Goal: Task Accomplishment & Management: Manage account settings

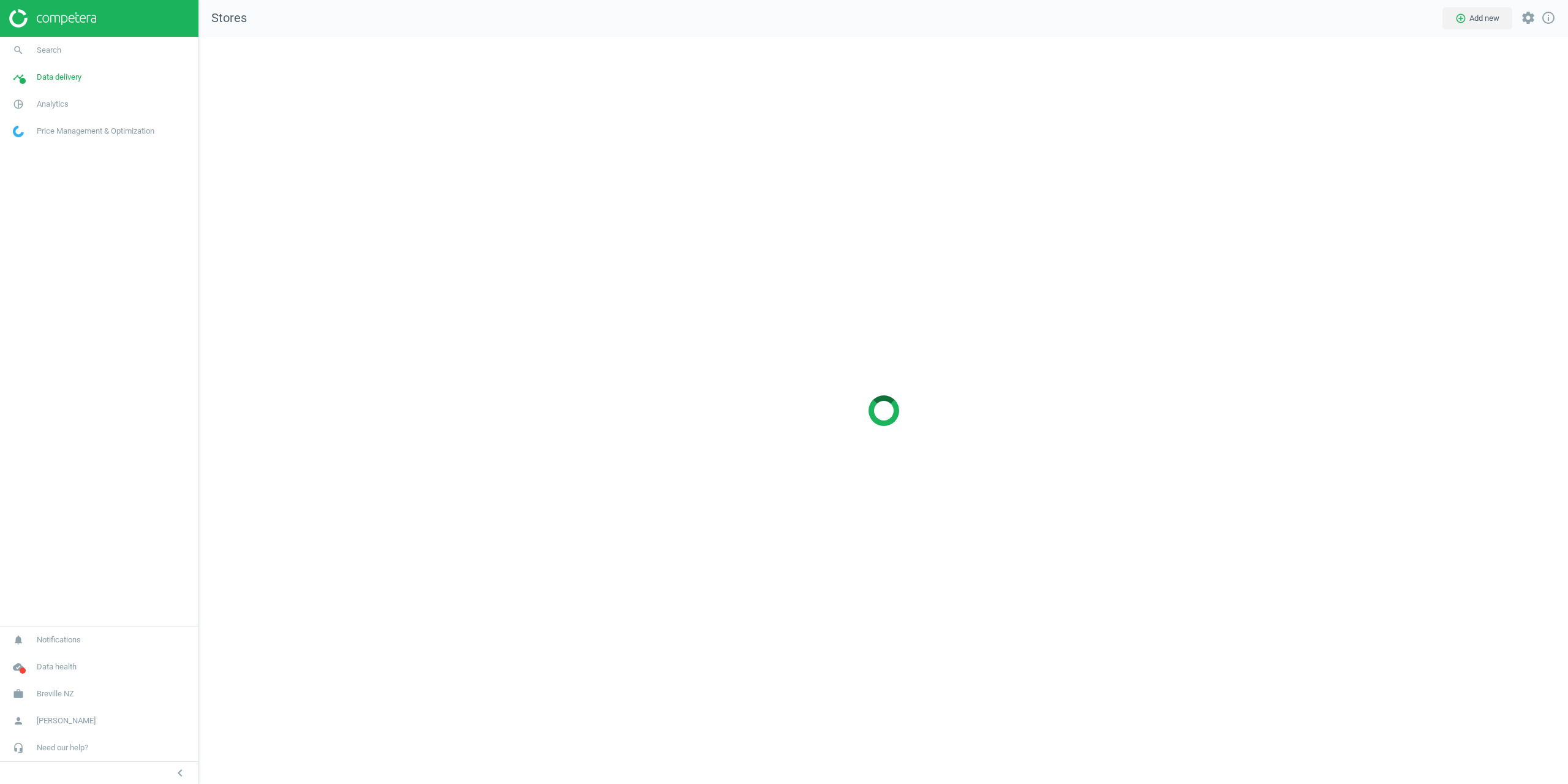
scroll to position [766, 1388]
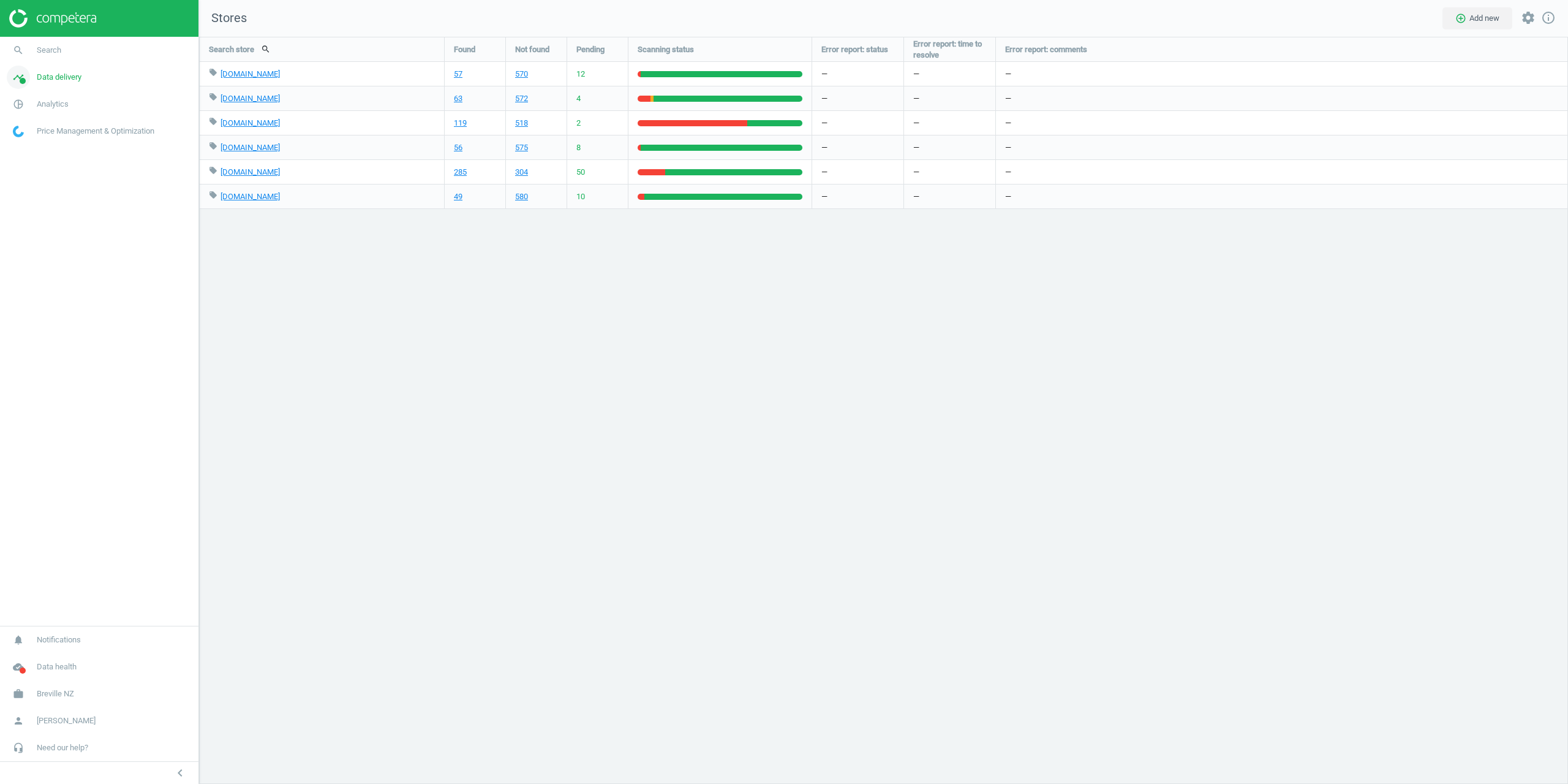
click at [68, 80] on span "Data delivery" at bounding box center [59, 77] width 44 height 11
click at [22, 140] on span "Matches" at bounding box center [27, 140] width 27 height 9
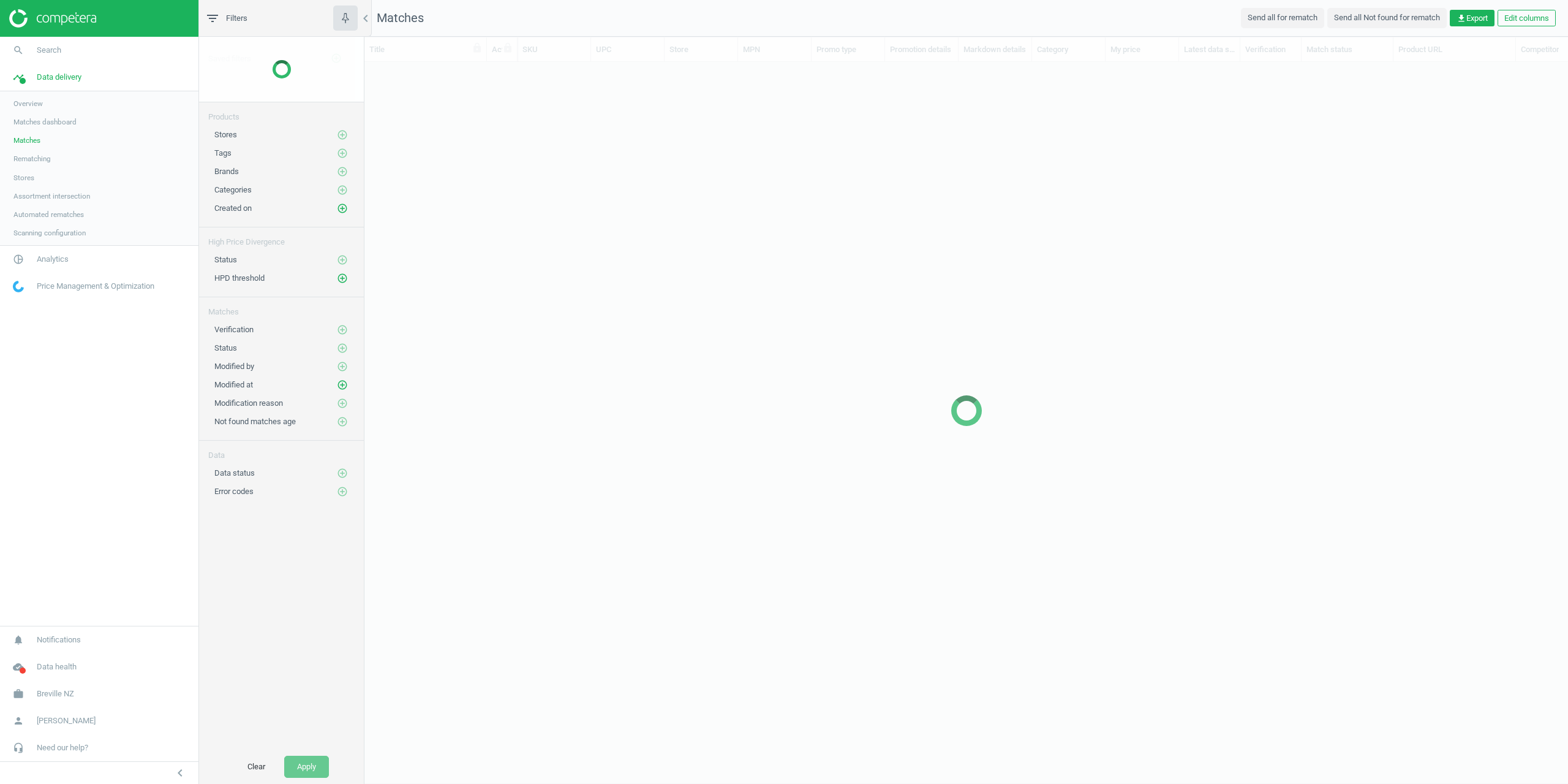
scroll to position [681, 1194]
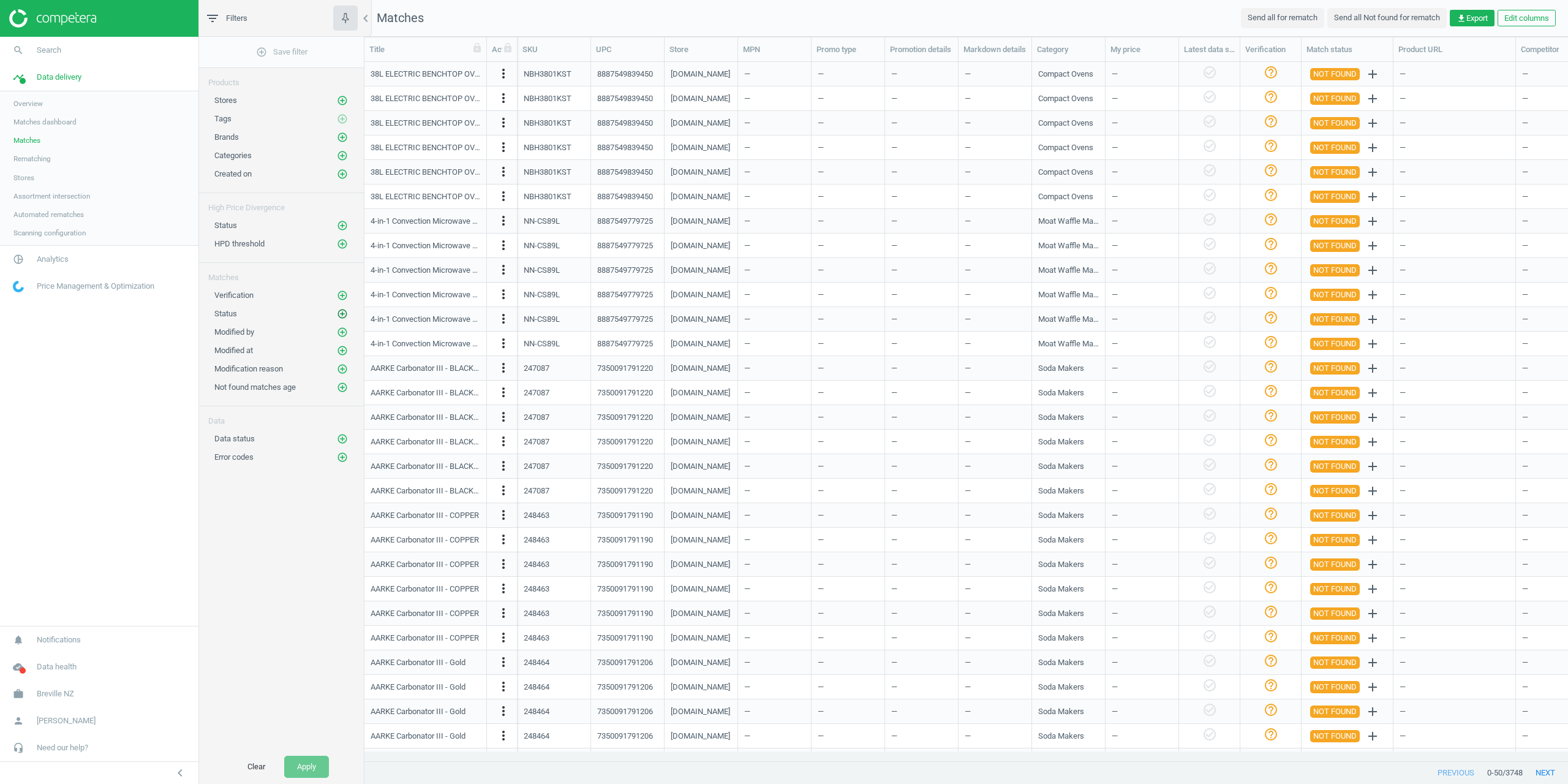
click at [343, 319] on icon "add_circle_outline" at bounding box center [342, 313] width 11 height 11
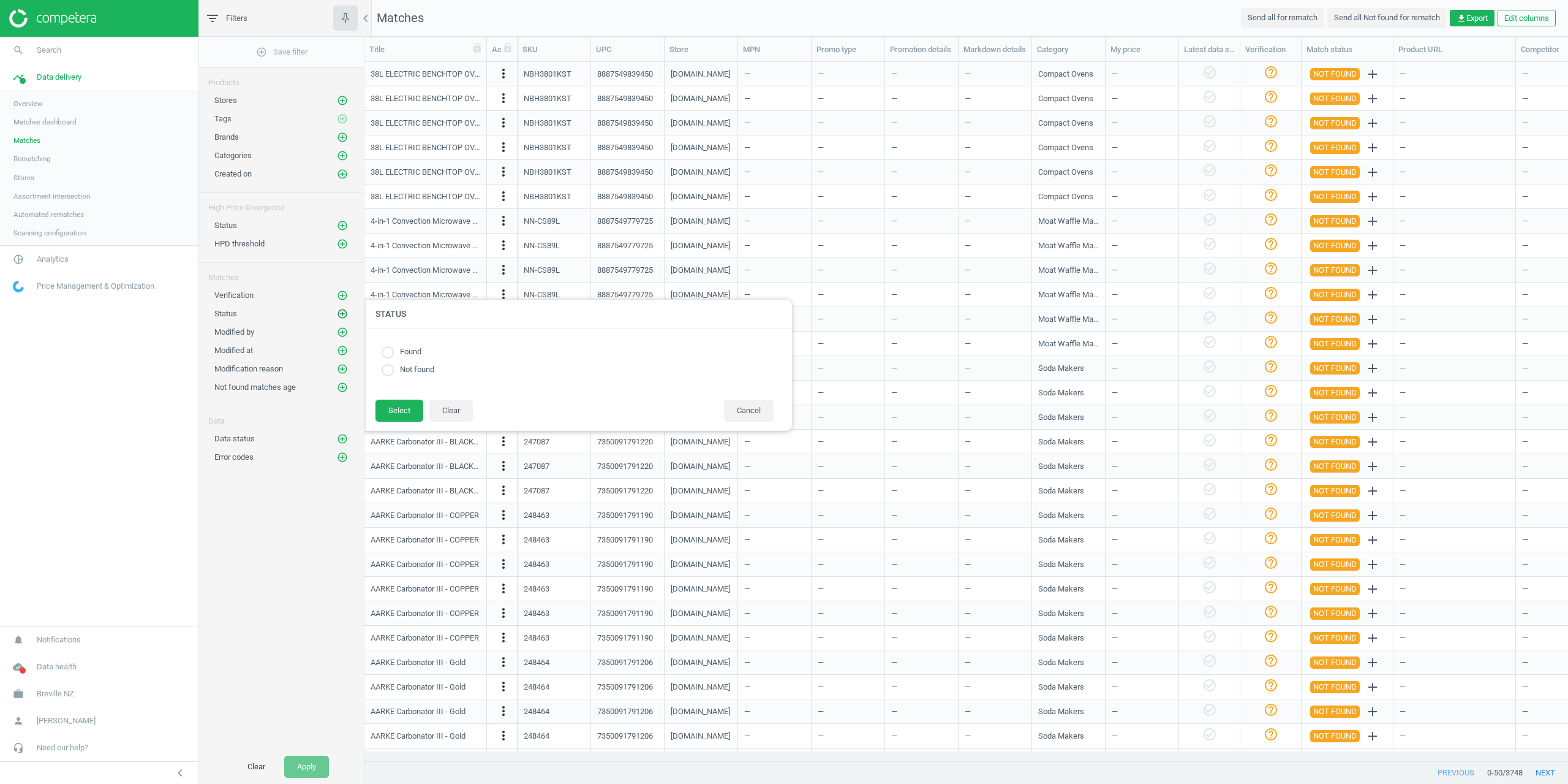
click at [343, 319] on icon "add_circle_outline" at bounding box center [342, 313] width 11 height 11
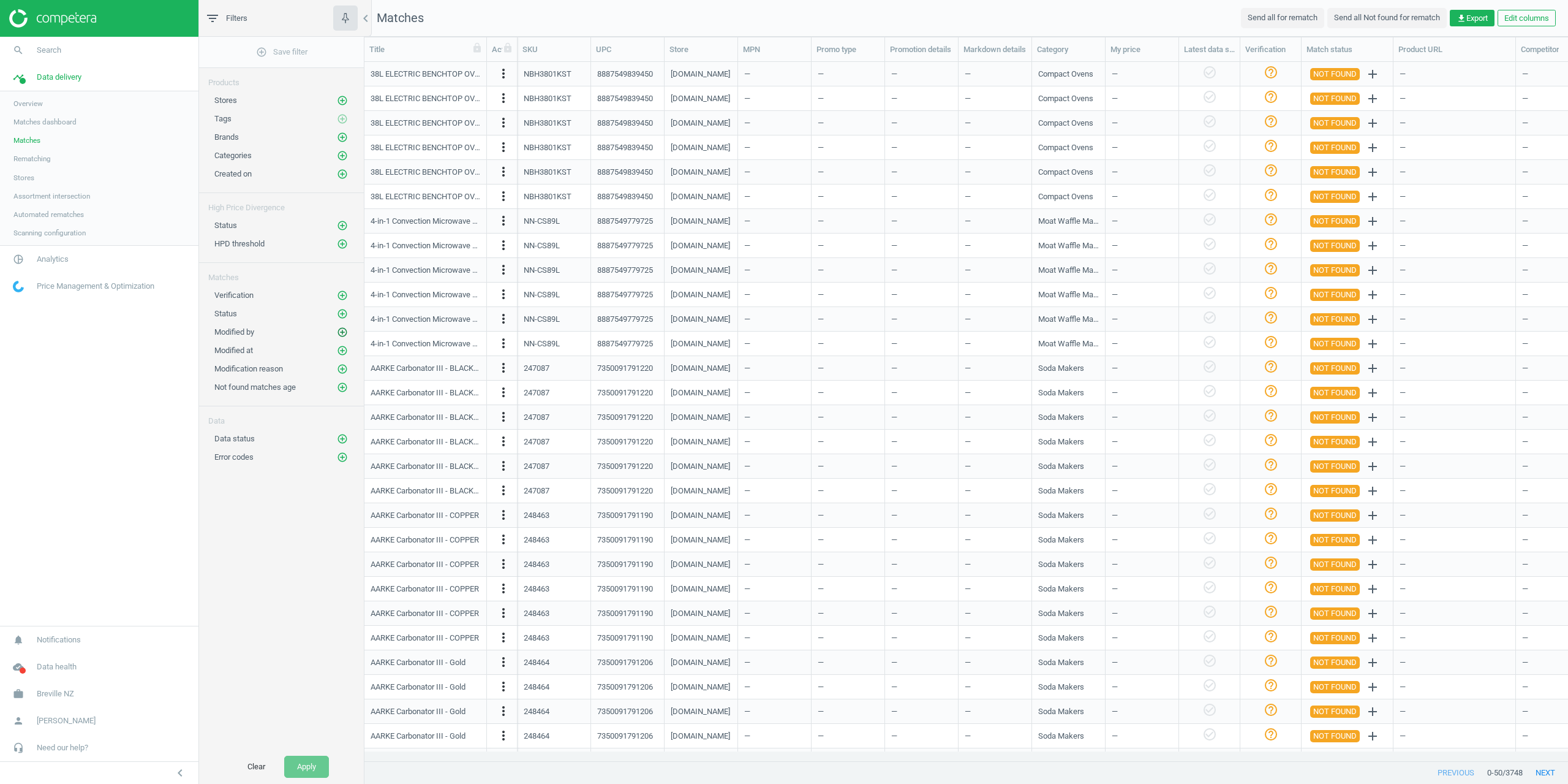
click at [344, 332] on icon "add_circle_outline" at bounding box center [342, 332] width 11 height 11
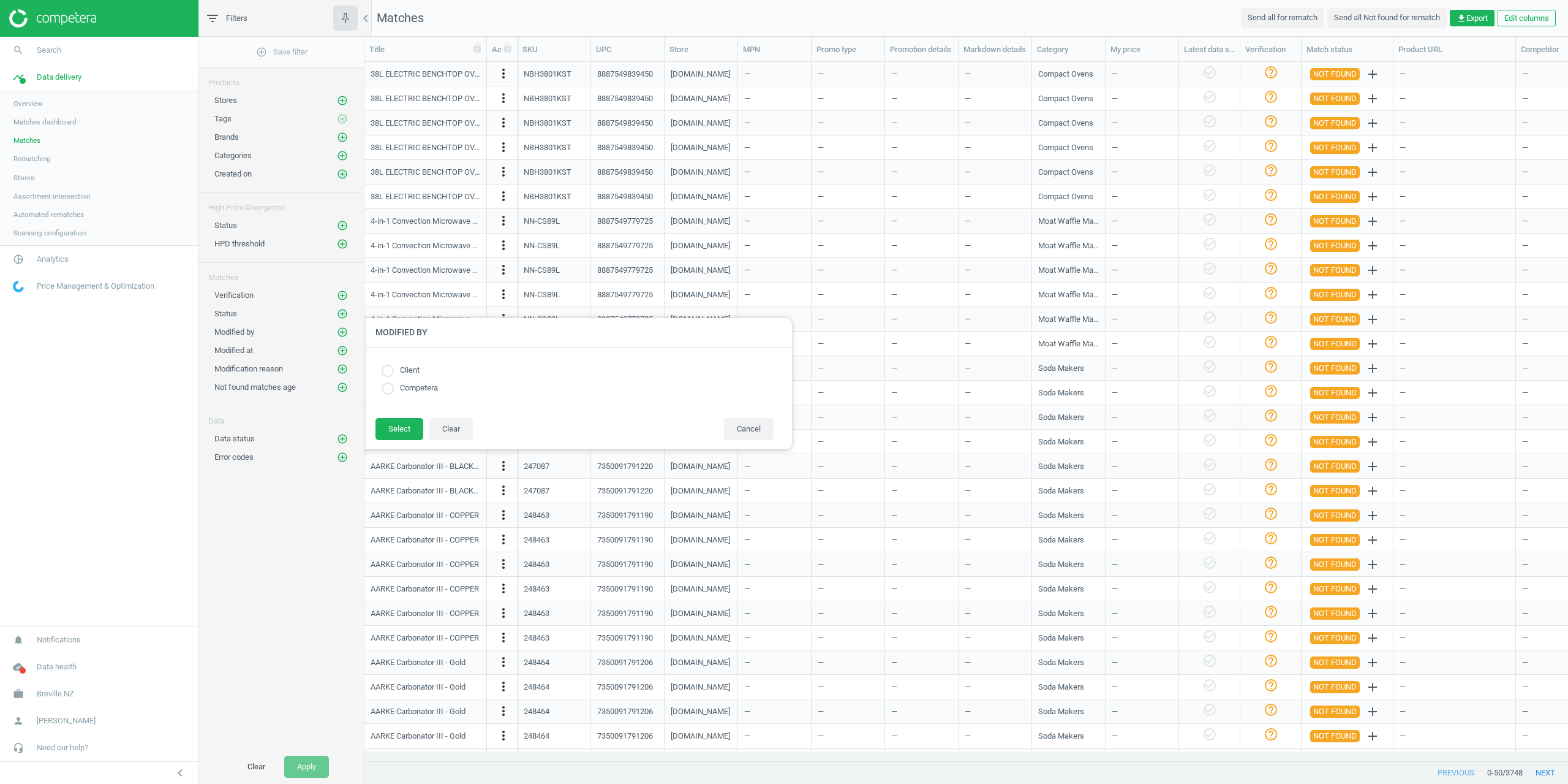
click at [356, 333] on div "Modified by add_circle_outline Modified by Client Competera Select Clear Cancel" at bounding box center [281, 330] width 165 height 19
click at [347, 353] on icon "add_circle_outline" at bounding box center [342, 350] width 11 height 11
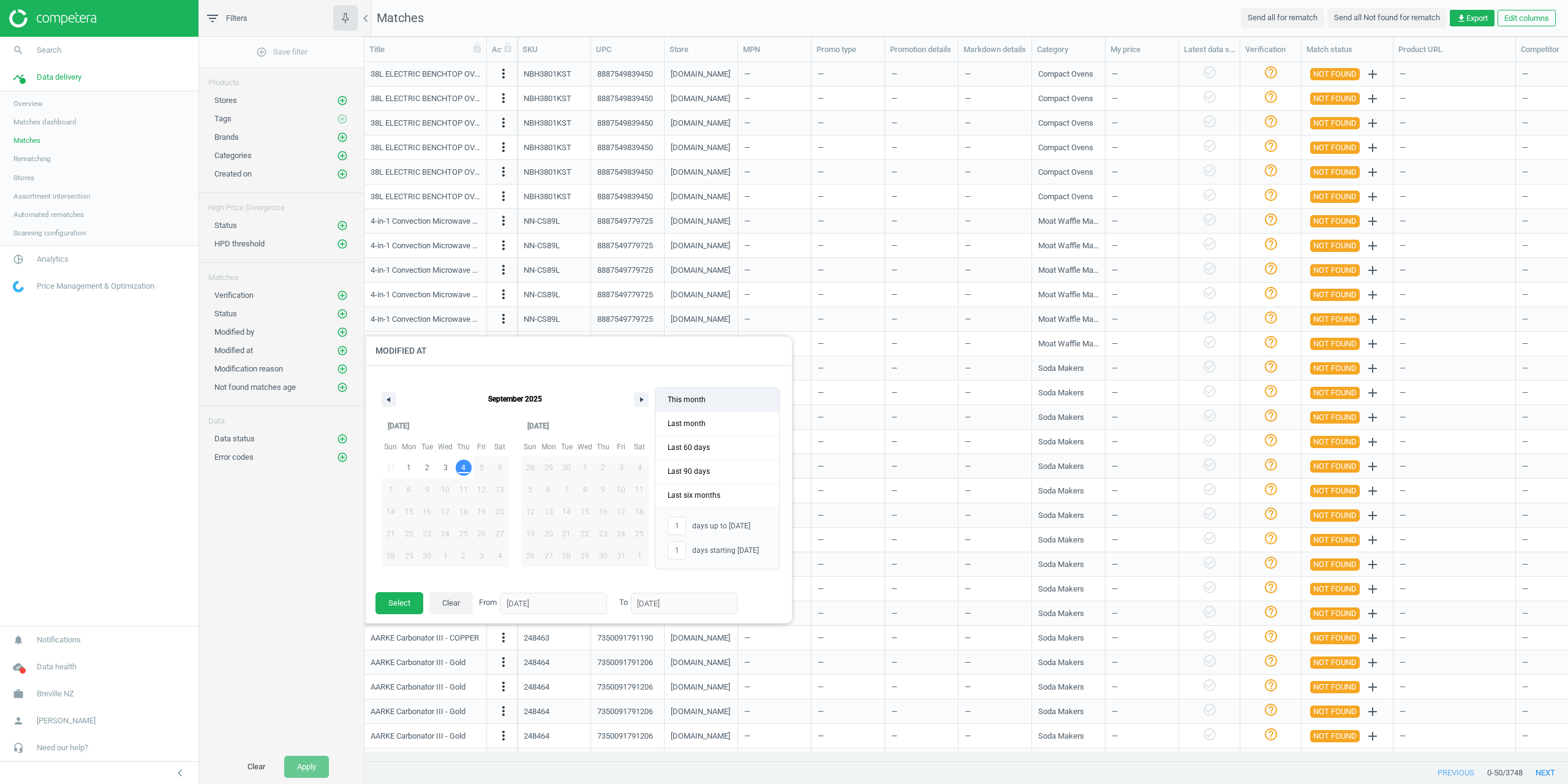
click at [700, 405] on span "This month" at bounding box center [717, 399] width 124 height 23
type input "4"
type input "-"
type input "01/09/2025"
click at [401, 605] on button "Select" at bounding box center [399, 603] width 48 height 22
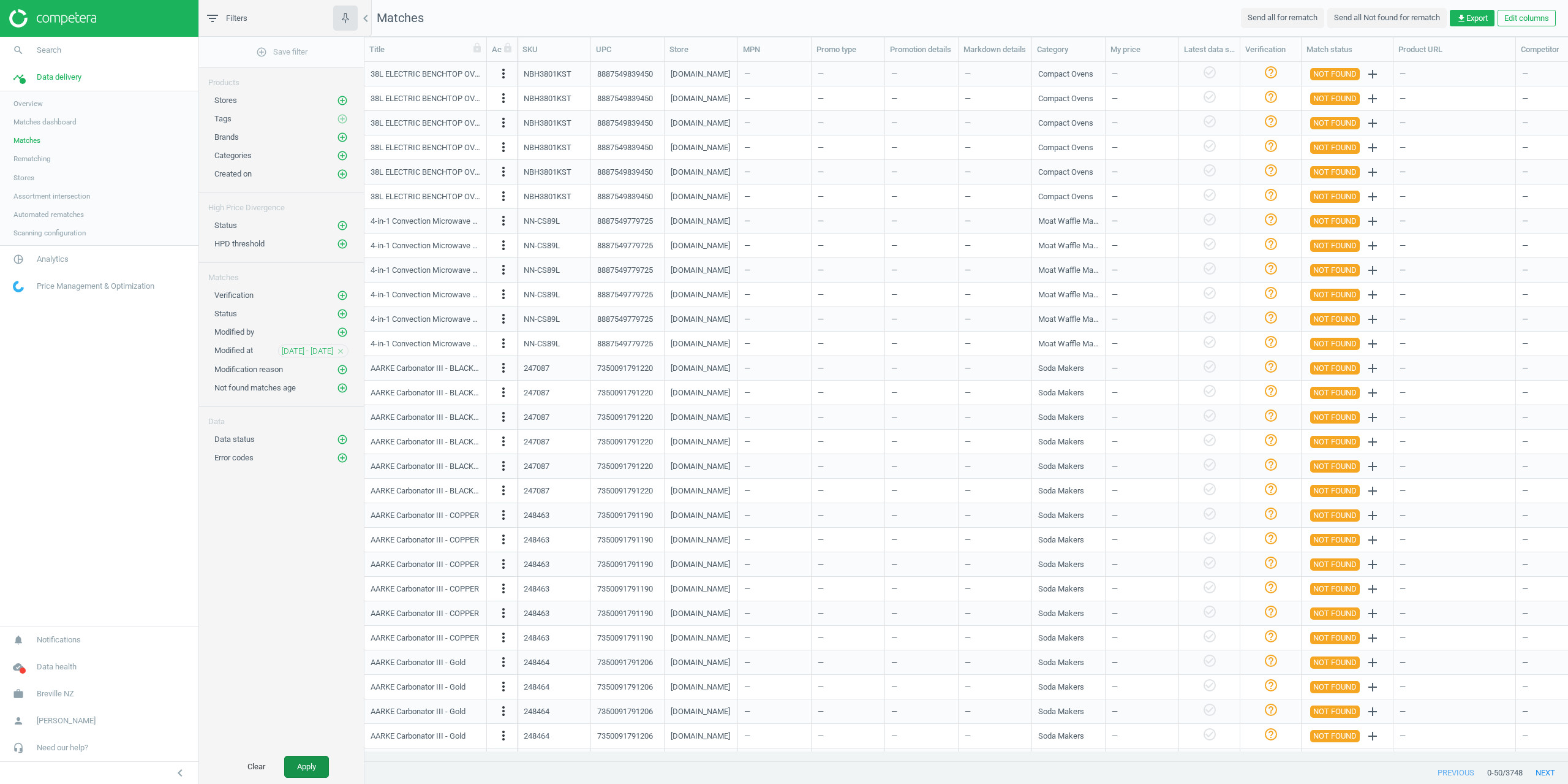
click at [302, 765] on button "Apply" at bounding box center [306, 767] width 44 height 22
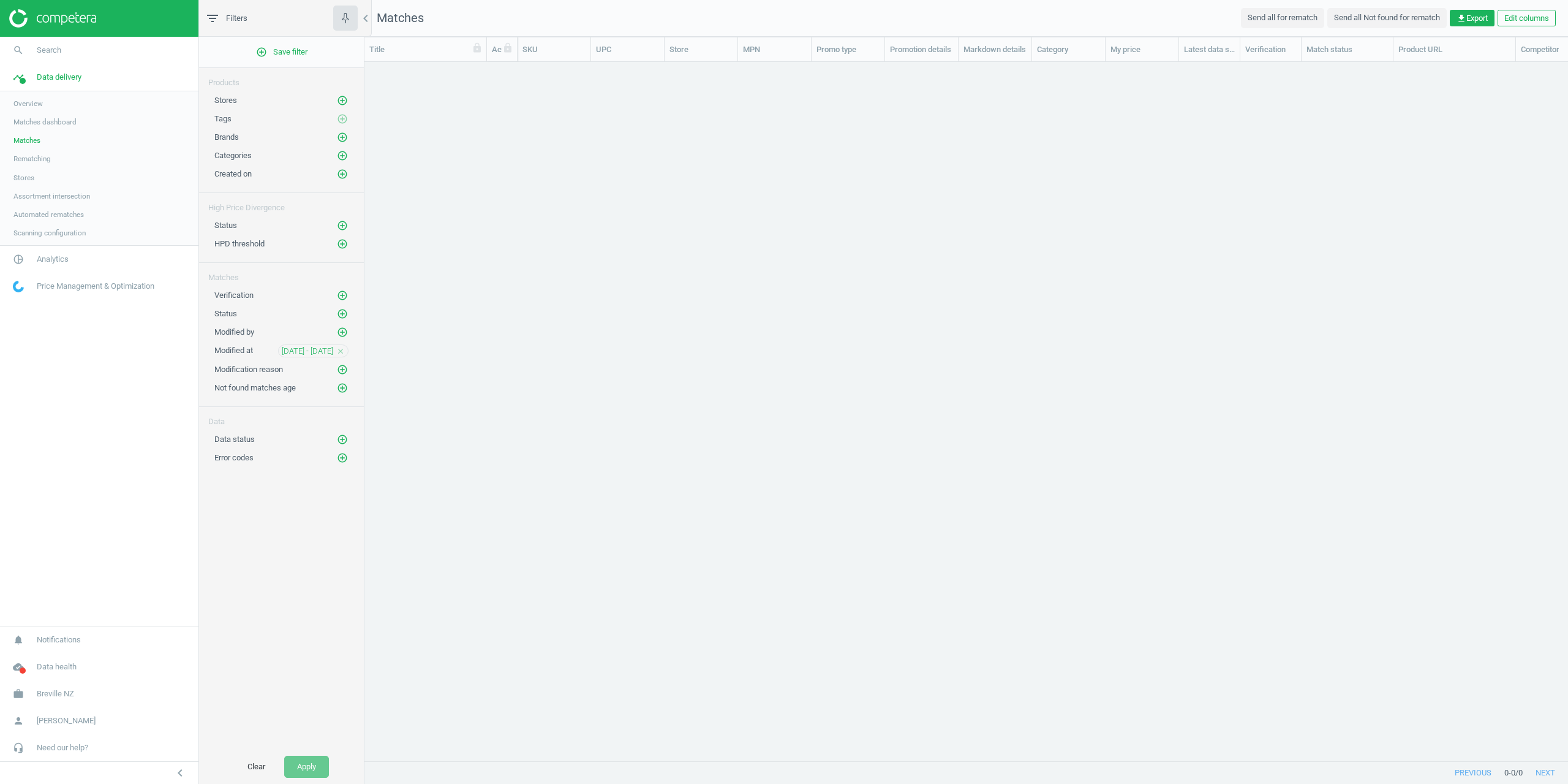
click at [341, 352] on icon "close" at bounding box center [341, 351] width 9 height 9
click at [36, 105] on span "Overview" at bounding box center [28, 103] width 29 height 9
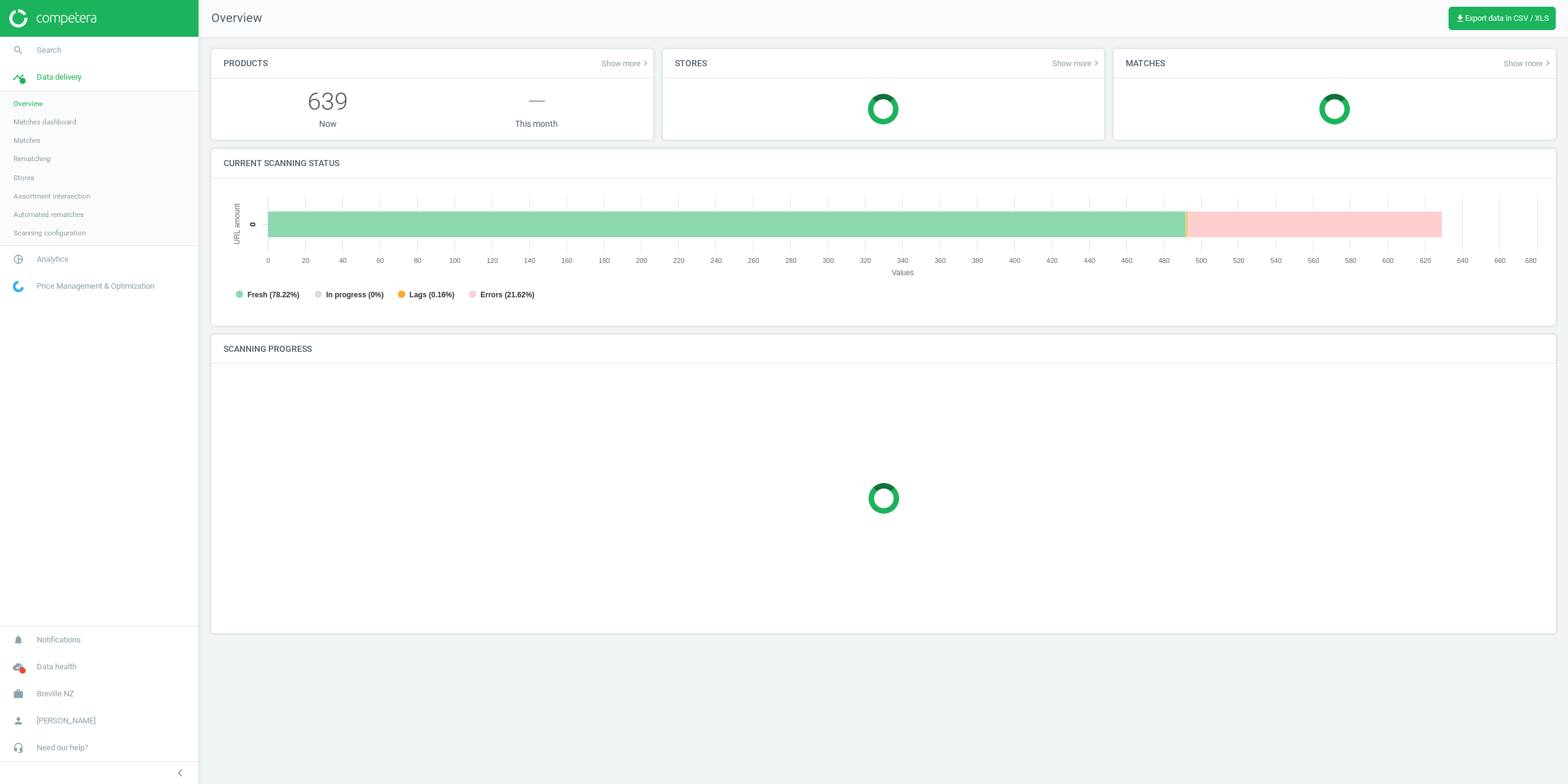
scroll to position [264, 1339]
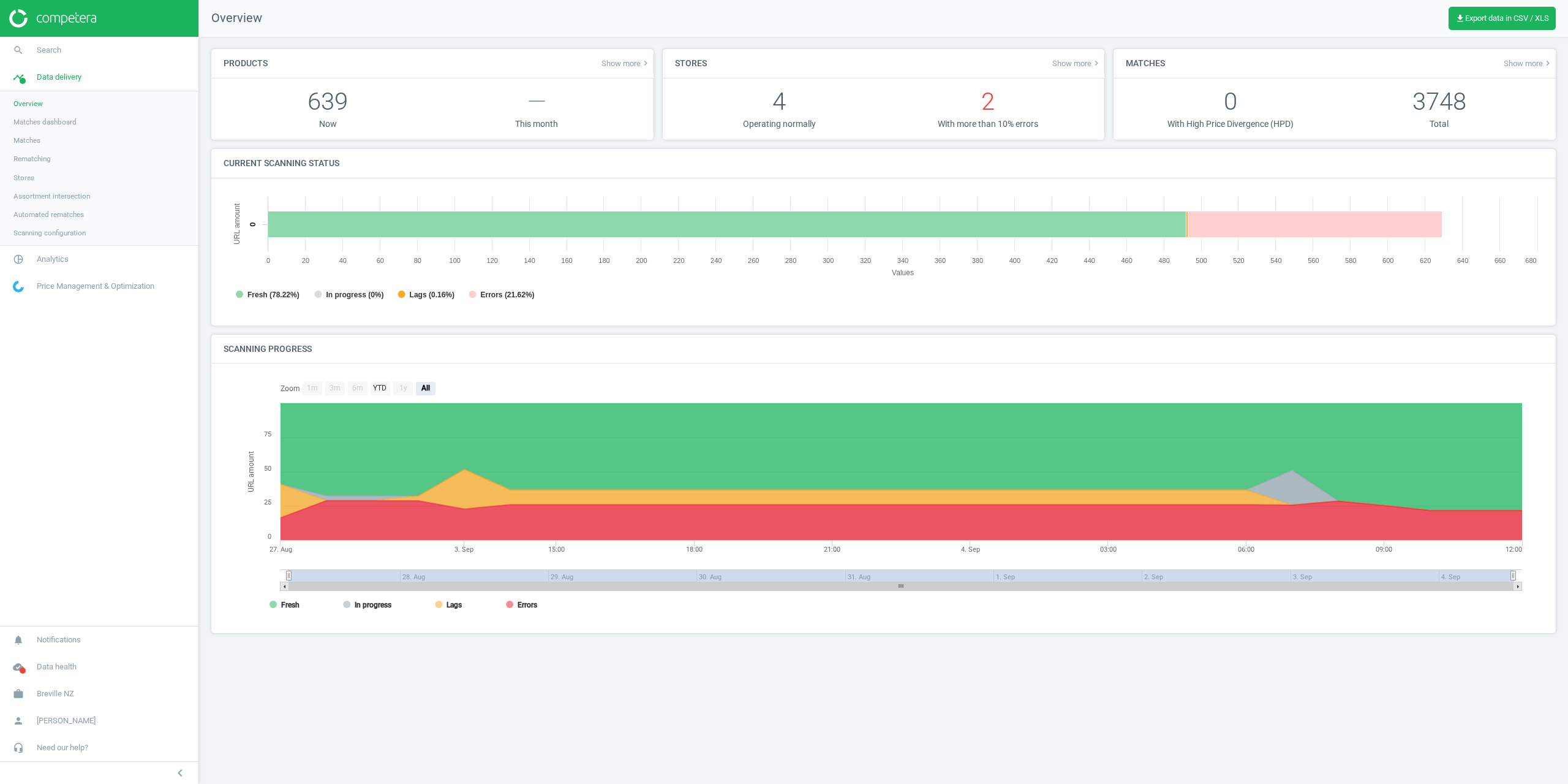
click at [40, 124] on span "Matches dashboard" at bounding box center [45, 121] width 63 height 9
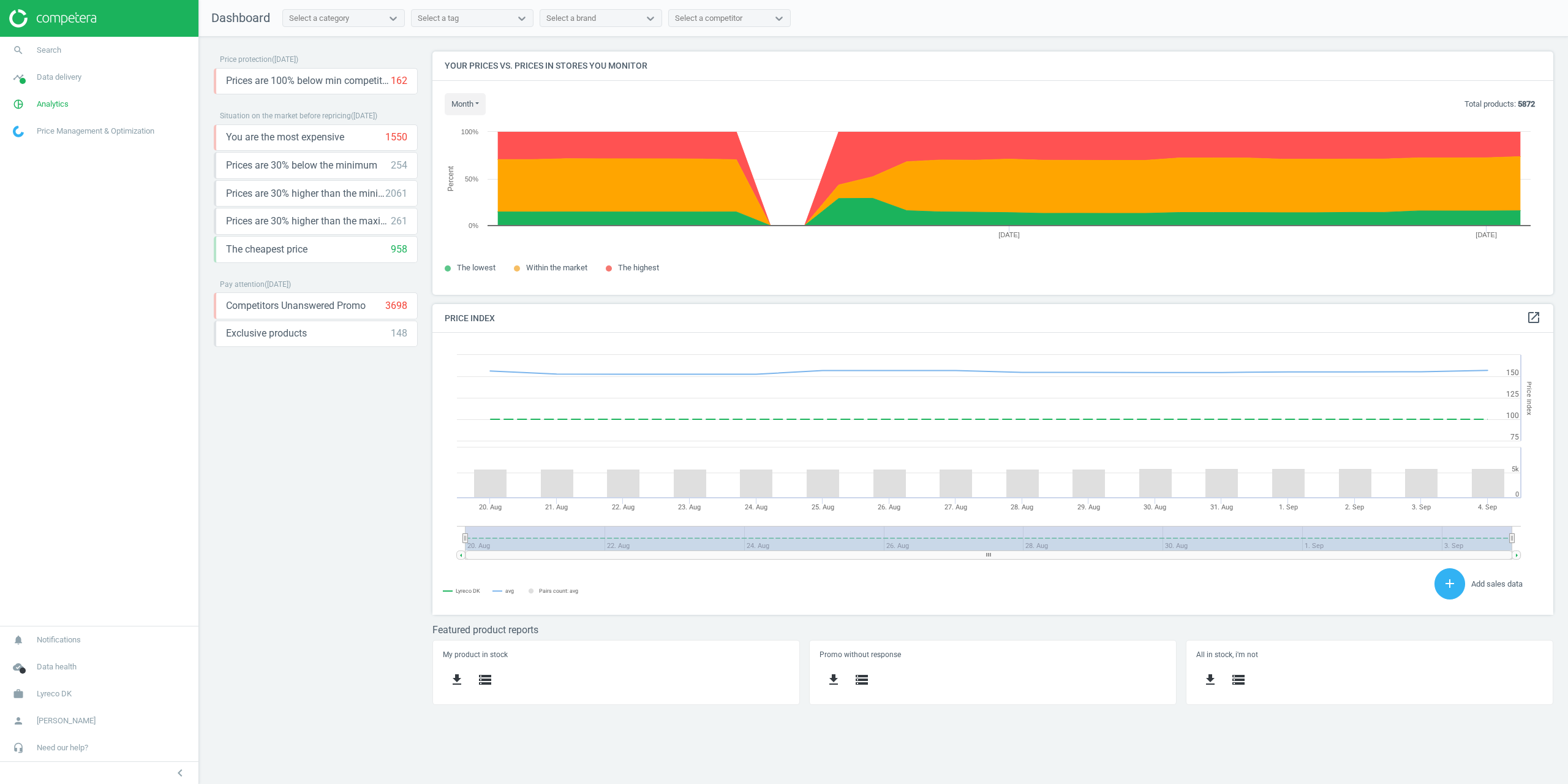
scroll to position [301, 1140]
click at [44, 693] on span "Lyreco DK" at bounding box center [54, 693] width 35 height 11
drag, startPoint x: 40, startPoint y: 676, endPoint x: 118, endPoint y: 641, distance: 85.5
click at [40, 676] on span "Campaign settings" at bounding box center [44, 676] width 60 height 9
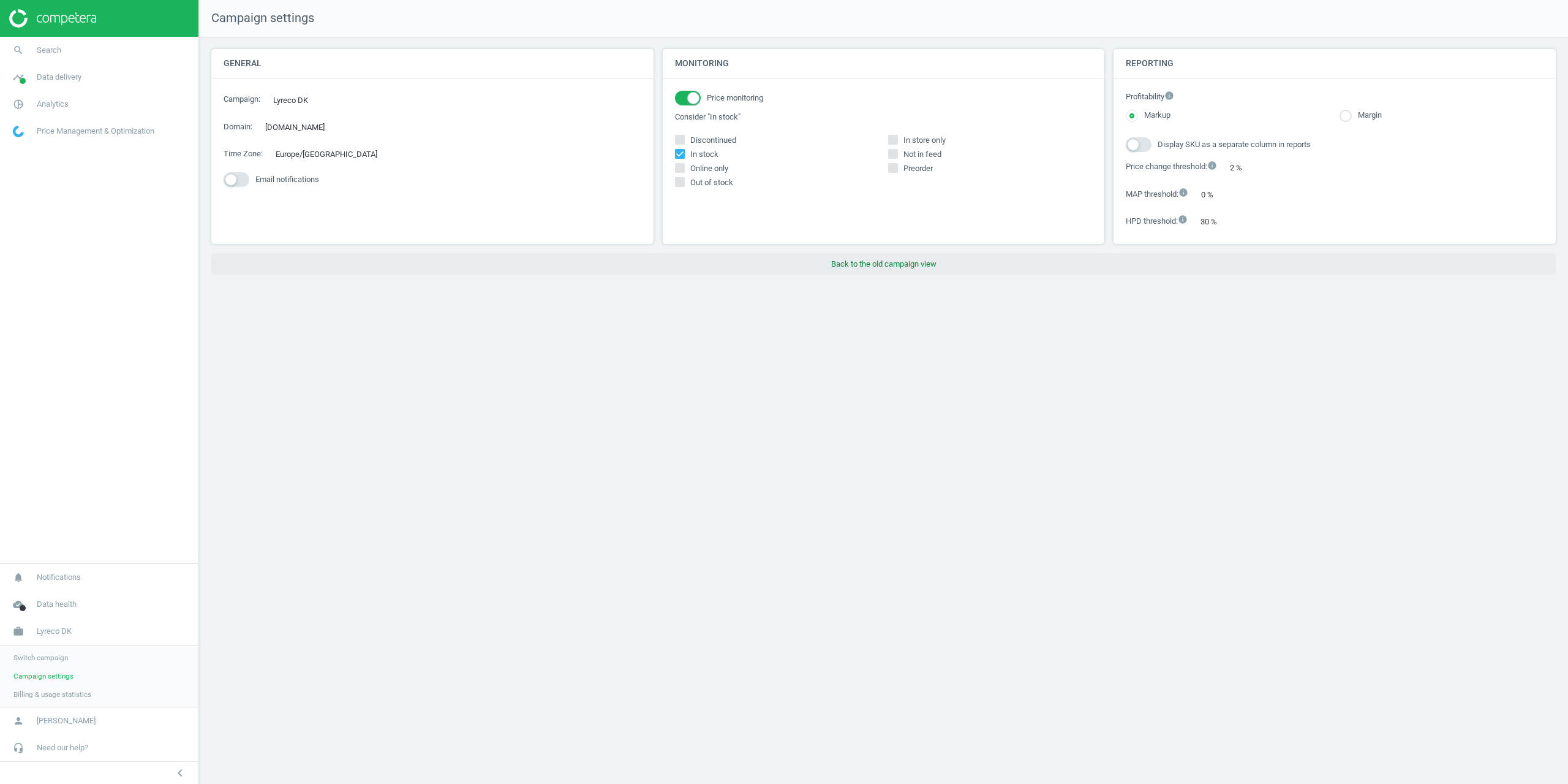
click at [869, 270] on button "Back to the old campaign view" at bounding box center [883, 264] width 1344 height 22
